Goal: Information Seeking & Learning: Learn about a topic

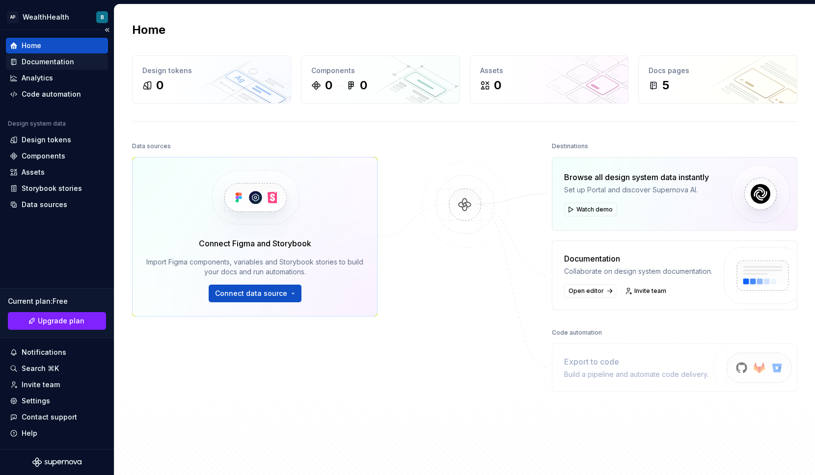
click at [51, 59] on div "Documentation" at bounding box center [48, 62] width 53 height 10
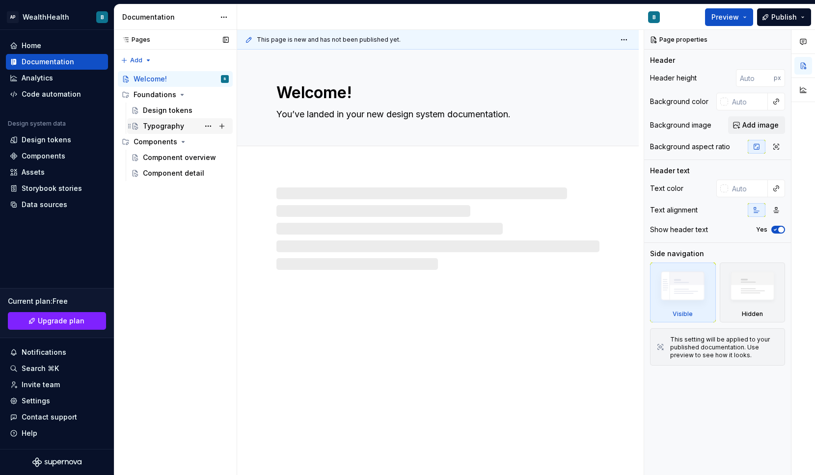
click at [170, 125] on div "Typography" at bounding box center [163, 126] width 41 height 10
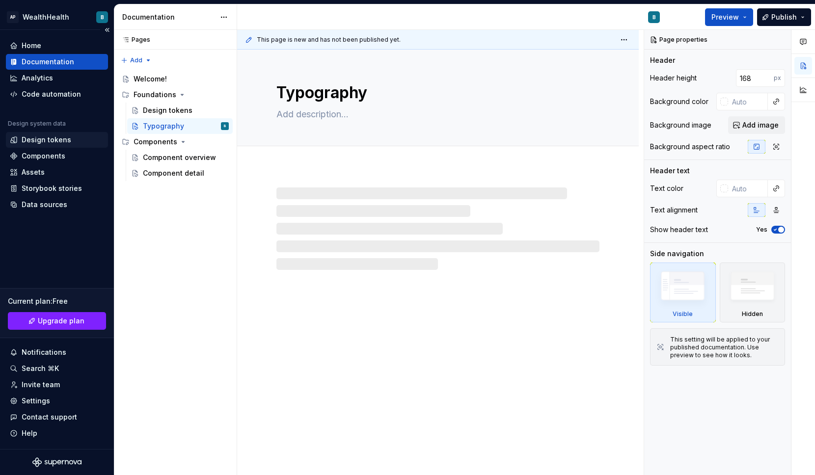
type textarea "*"
click at [51, 139] on div "Design tokens" at bounding box center [47, 140] width 50 height 10
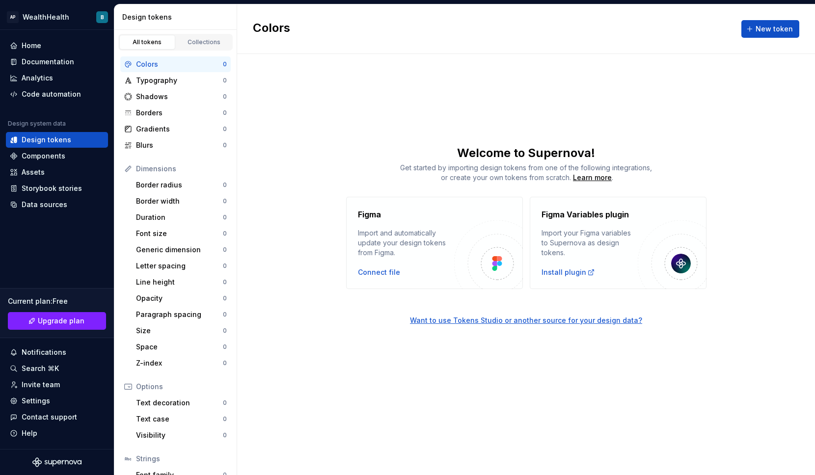
click at [159, 62] on div "Colors" at bounding box center [179, 64] width 87 height 10
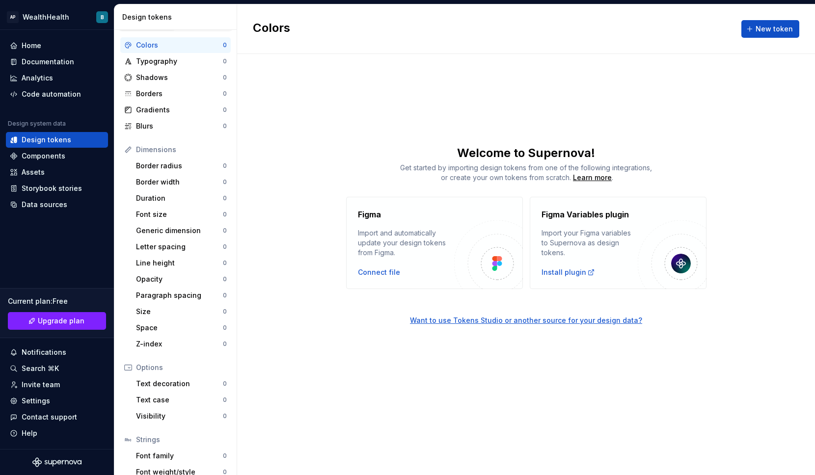
scroll to position [62, 0]
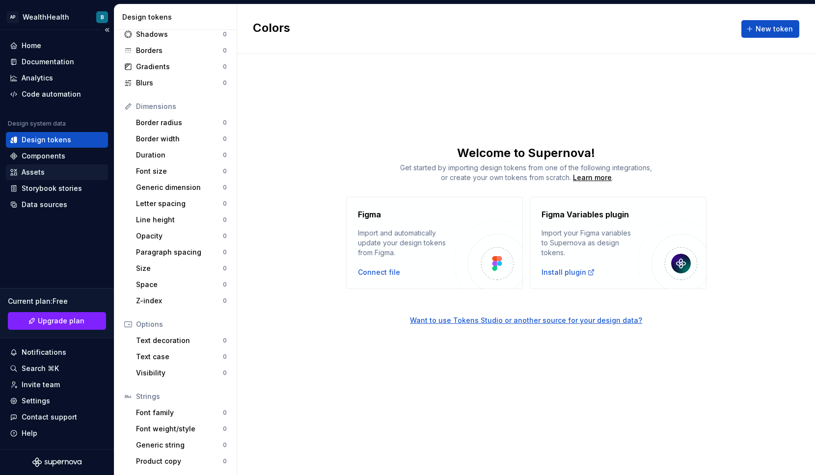
click at [41, 172] on div "Assets" at bounding box center [33, 172] width 23 height 10
